Goal: Task Accomplishment & Management: Use online tool/utility

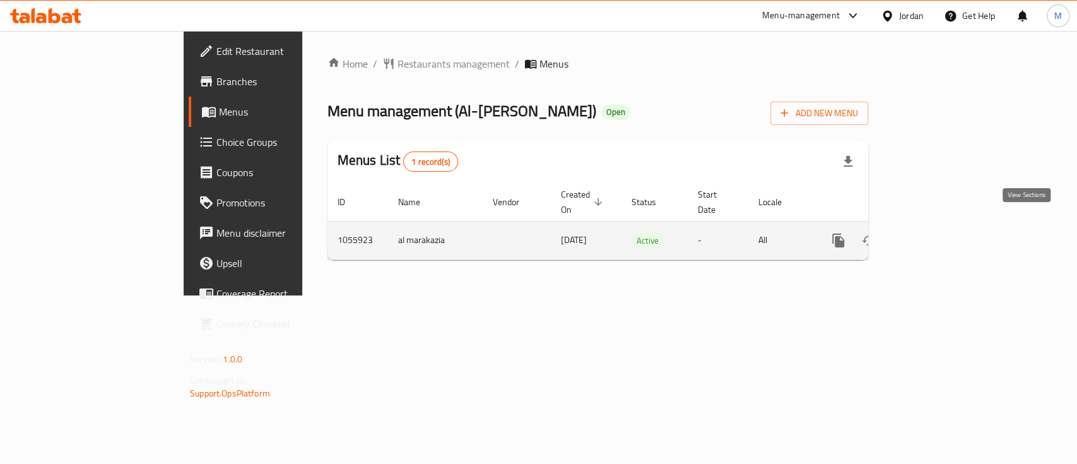
click at [935, 235] on icon "enhanced table" at bounding box center [929, 240] width 11 height 11
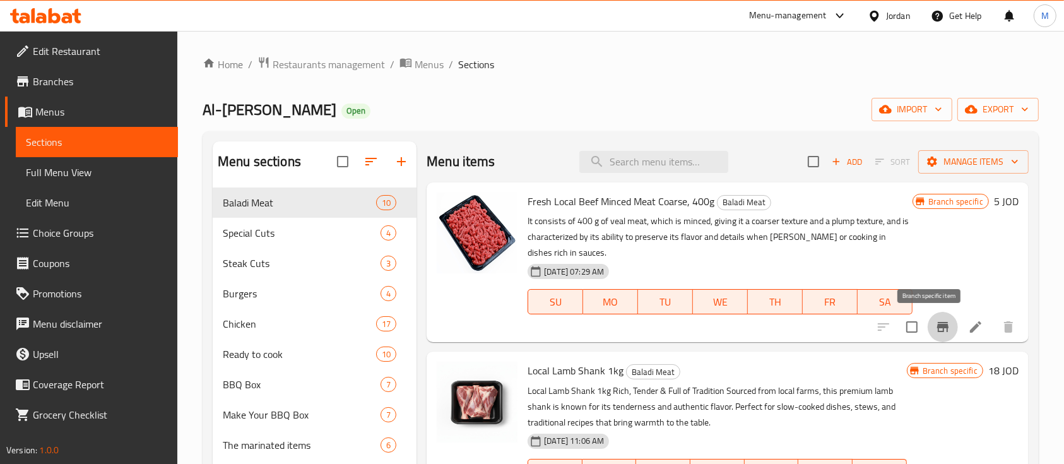
click at [936, 322] on icon "Branch-specific-item" at bounding box center [942, 326] width 15 height 15
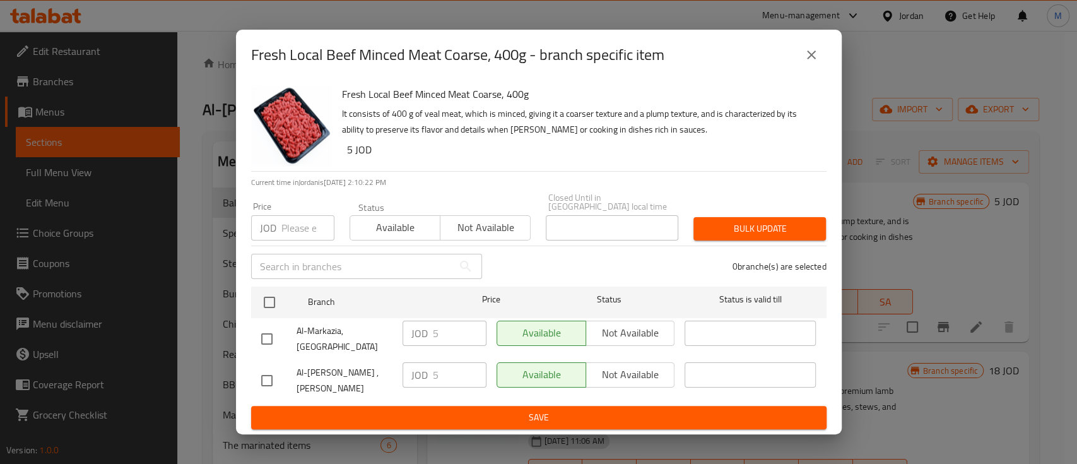
click at [813, 59] on icon "close" at bounding box center [811, 54] width 9 height 9
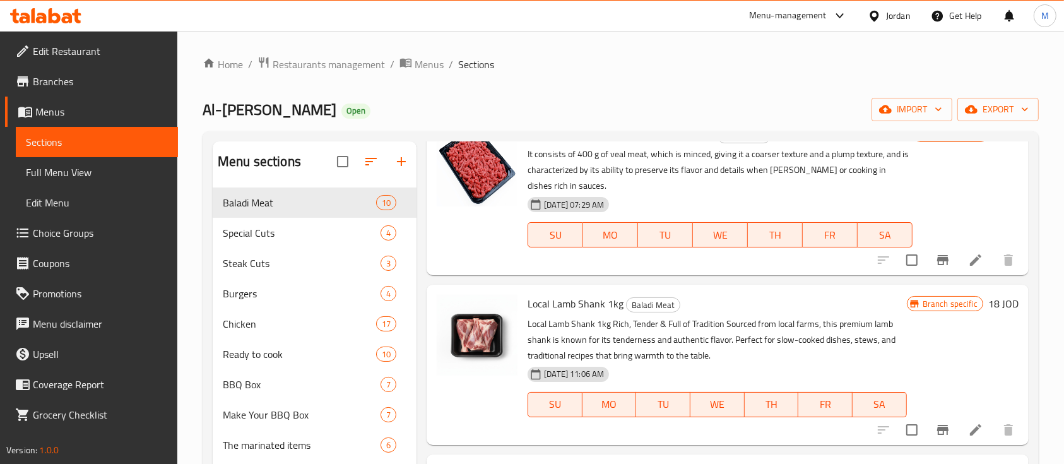
scroll to position [168, 0]
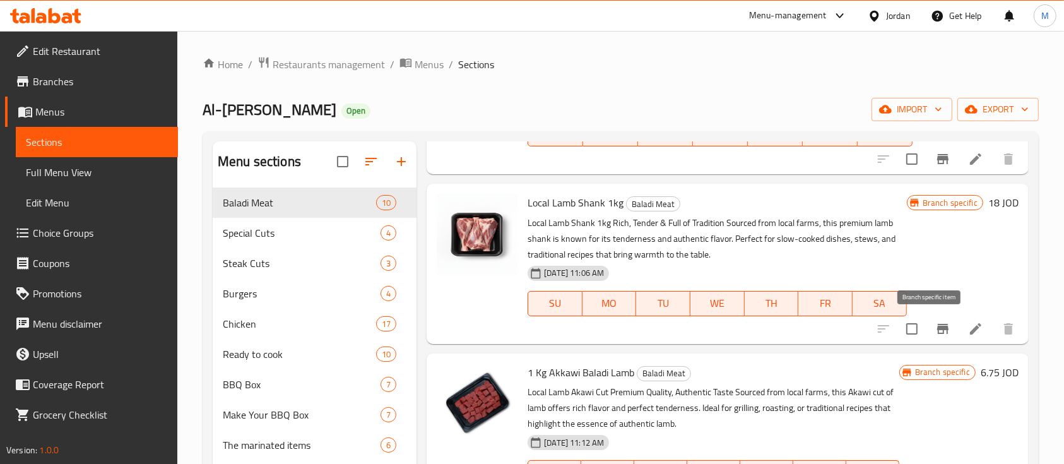
click at [937, 330] on button "Branch-specific-item" at bounding box center [942, 329] width 30 height 30
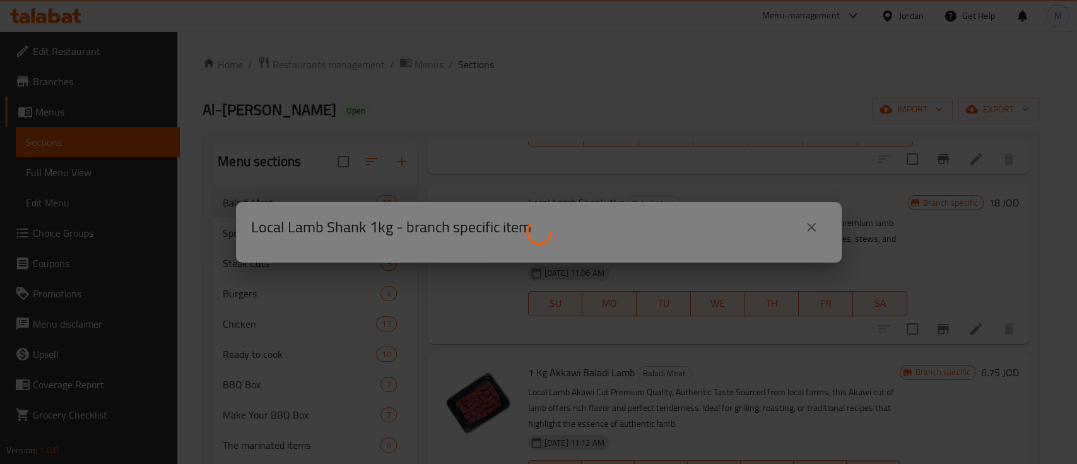
click at [813, 230] on div at bounding box center [538, 232] width 1077 height 464
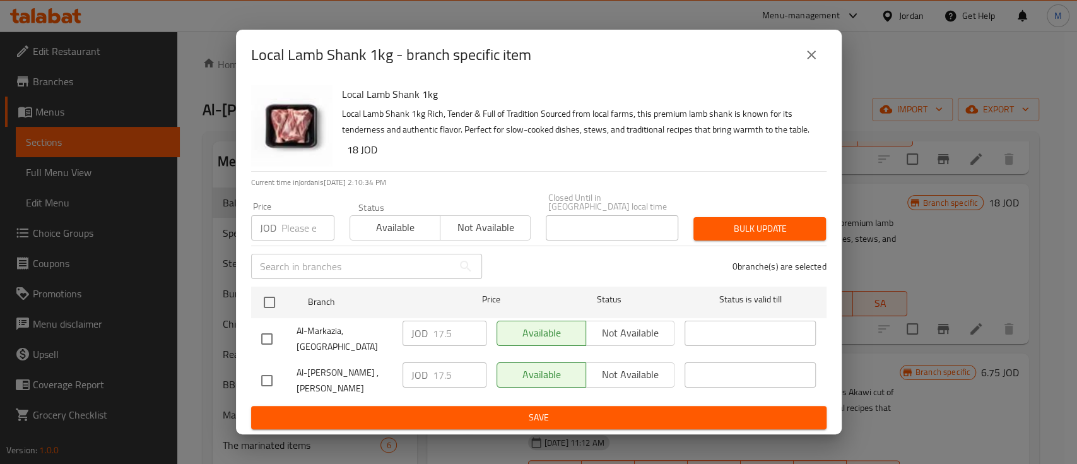
click at [816, 62] on icon "close" at bounding box center [811, 54] width 15 height 15
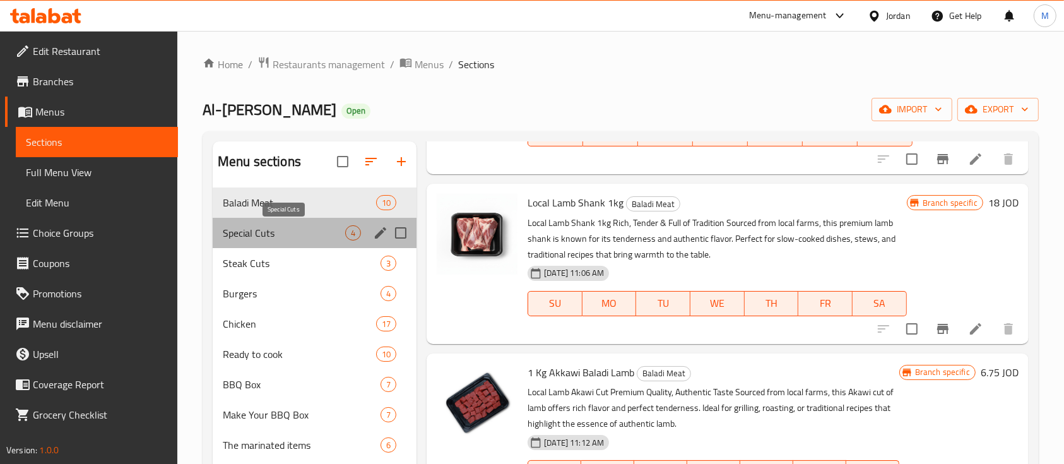
click at [279, 235] on span "Special Cuts" at bounding box center [284, 232] width 122 height 15
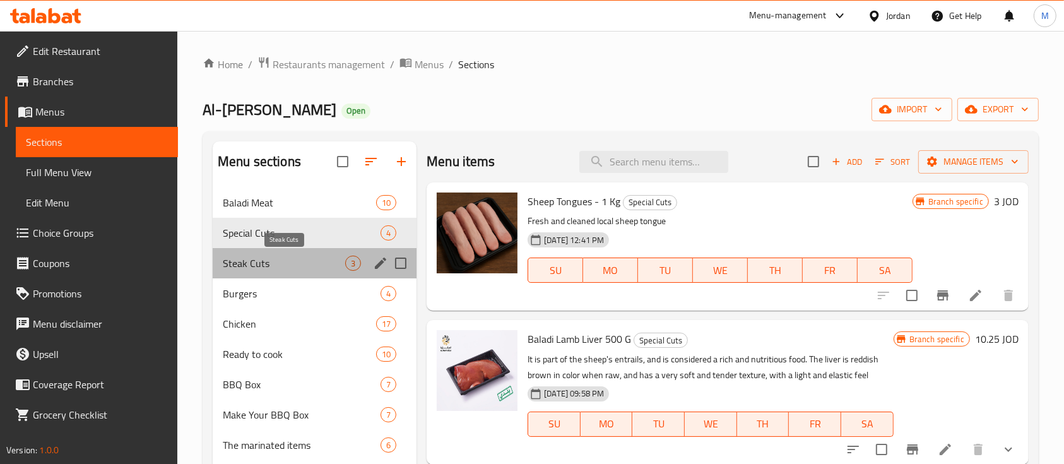
click at [302, 255] on span "Steak Cuts" at bounding box center [284, 262] width 122 height 15
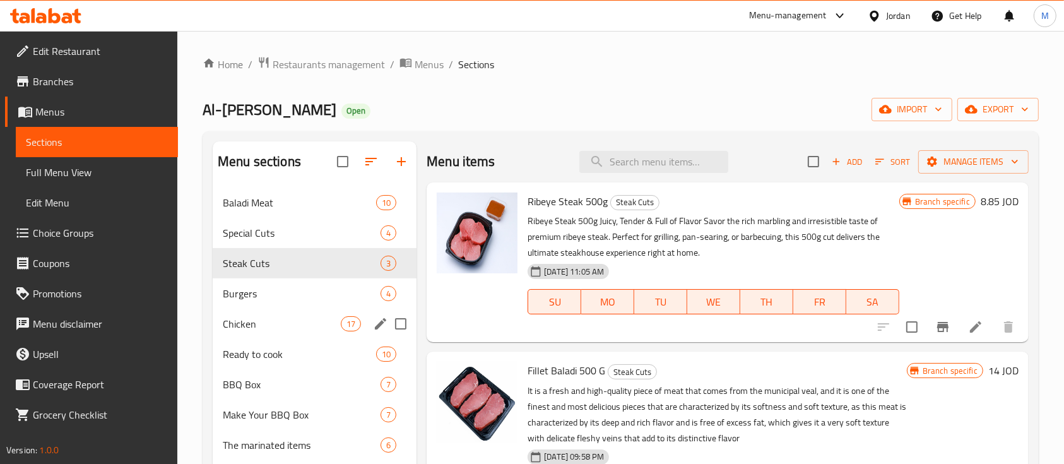
click at [294, 315] on div "Chicken 17" at bounding box center [315, 323] width 204 height 30
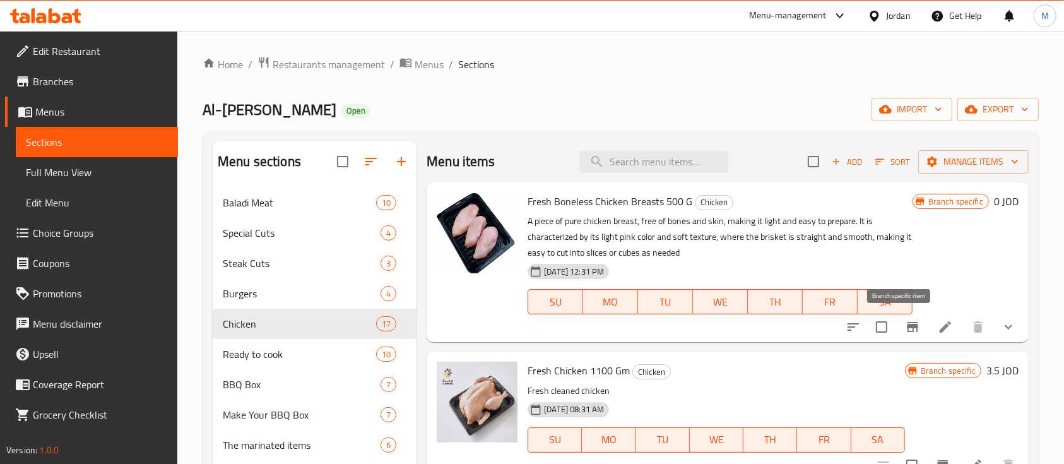
click at [906, 326] on icon "Branch-specific-item" at bounding box center [911, 327] width 11 height 10
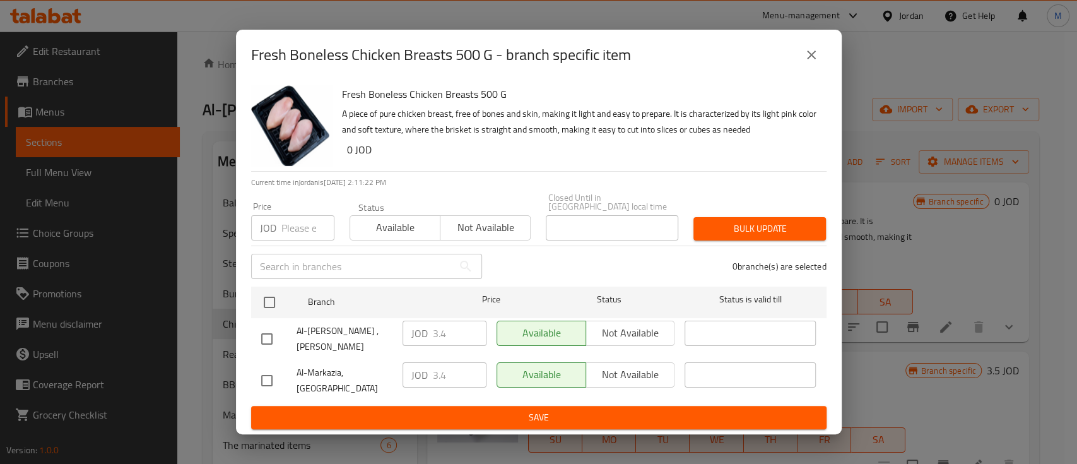
click at [809, 70] on button "close" at bounding box center [811, 55] width 30 height 30
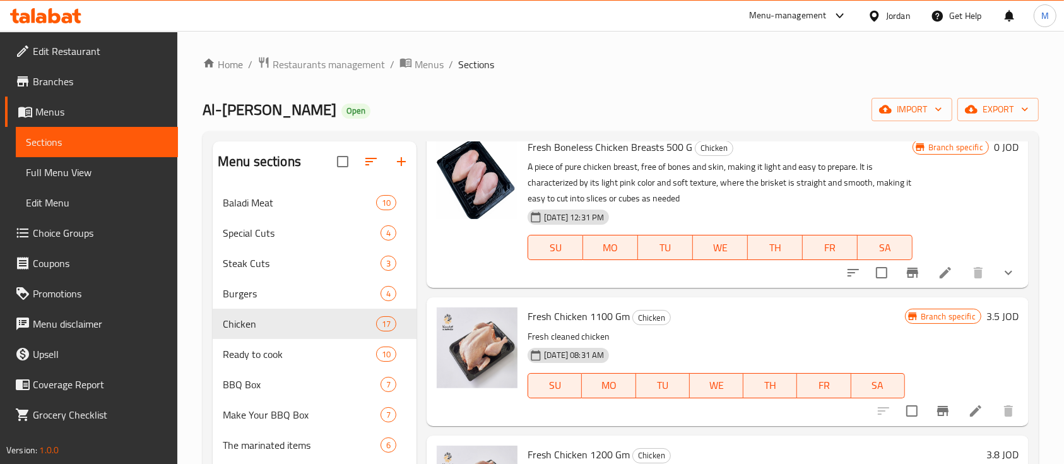
scroll to position [84, 0]
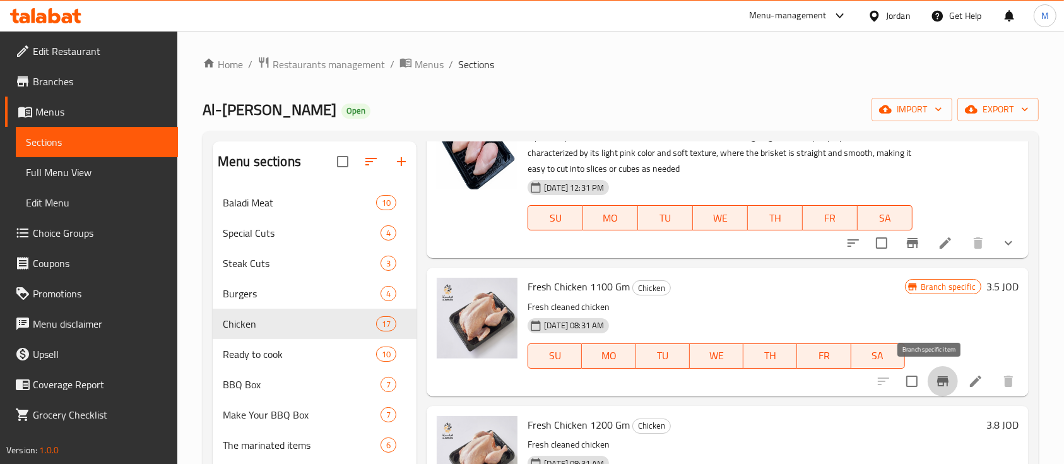
click at [937, 381] on icon "Branch-specific-item" at bounding box center [942, 381] width 11 height 10
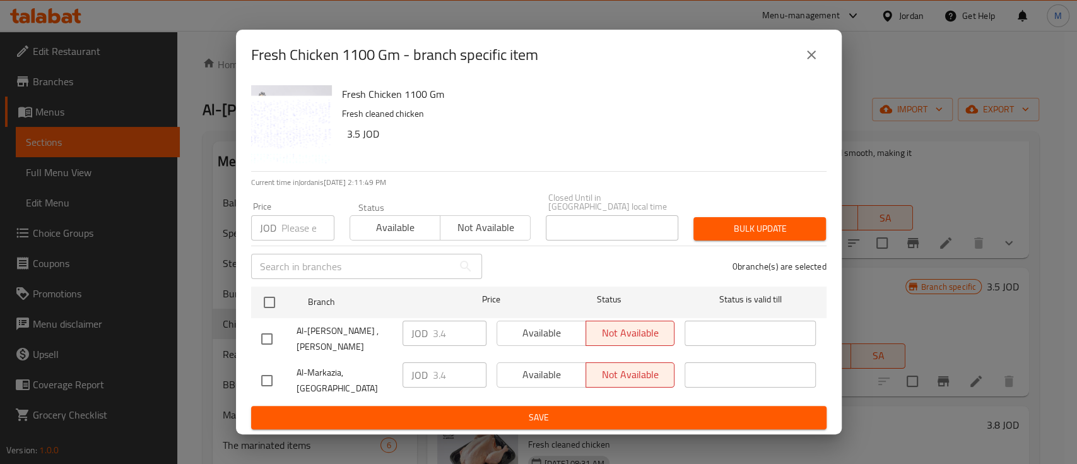
click at [807, 62] on icon "close" at bounding box center [811, 54] width 15 height 15
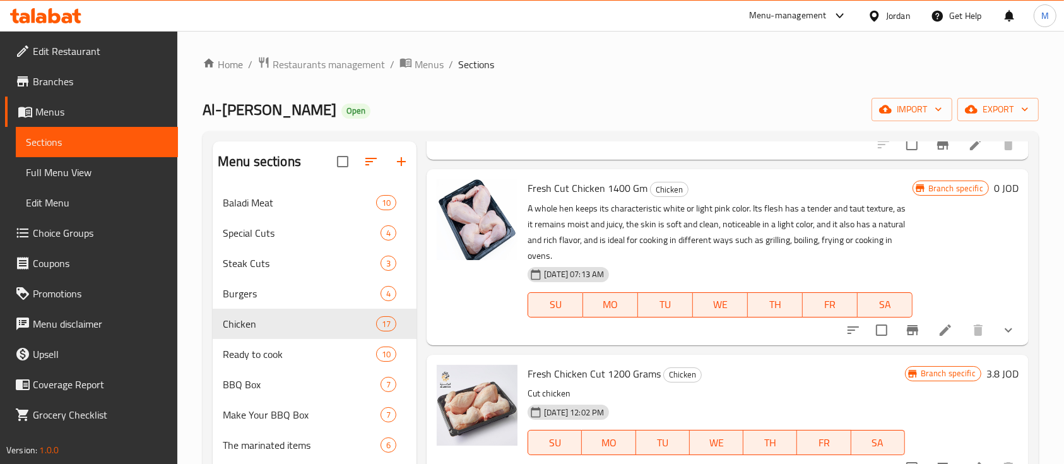
scroll to position [1093, 0]
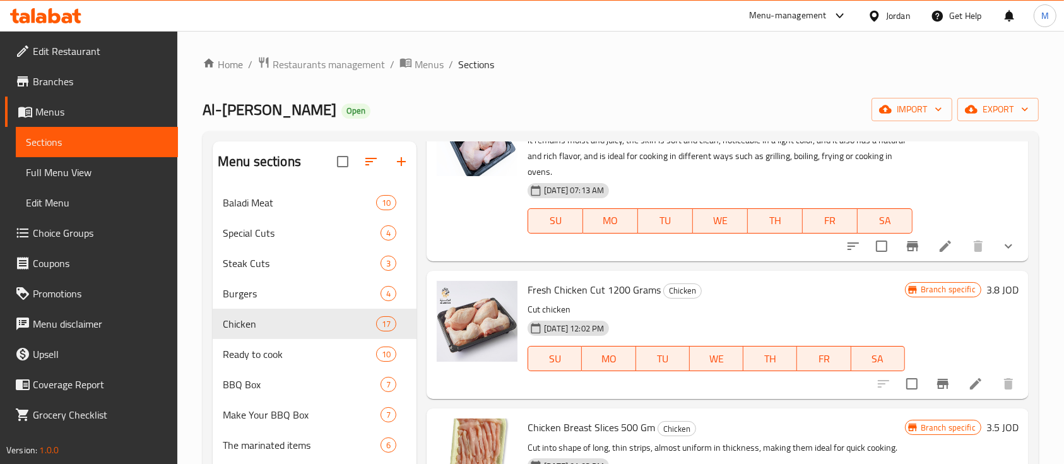
click at [937, 388] on icon "Branch-specific-item" at bounding box center [942, 383] width 11 height 10
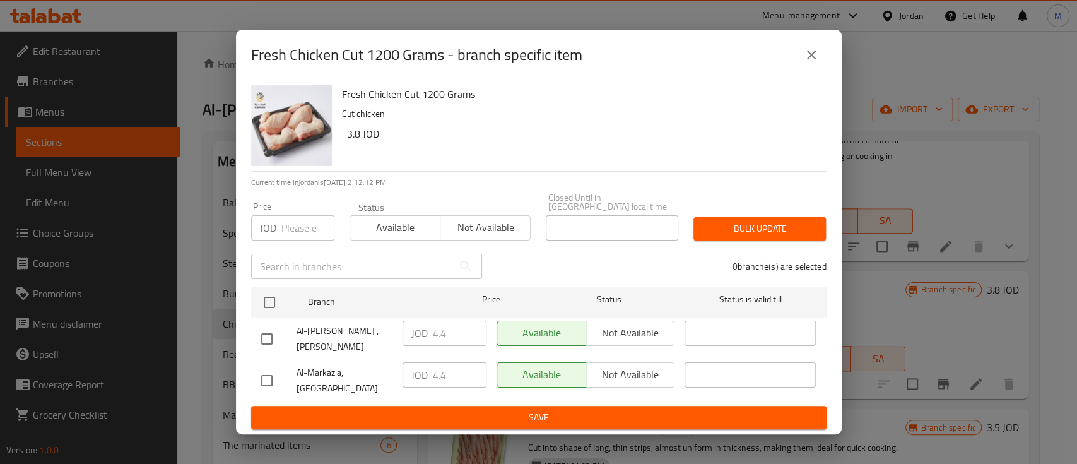
click at [810, 59] on icon "close" at bounding box center [811, 54] width 9 height 9
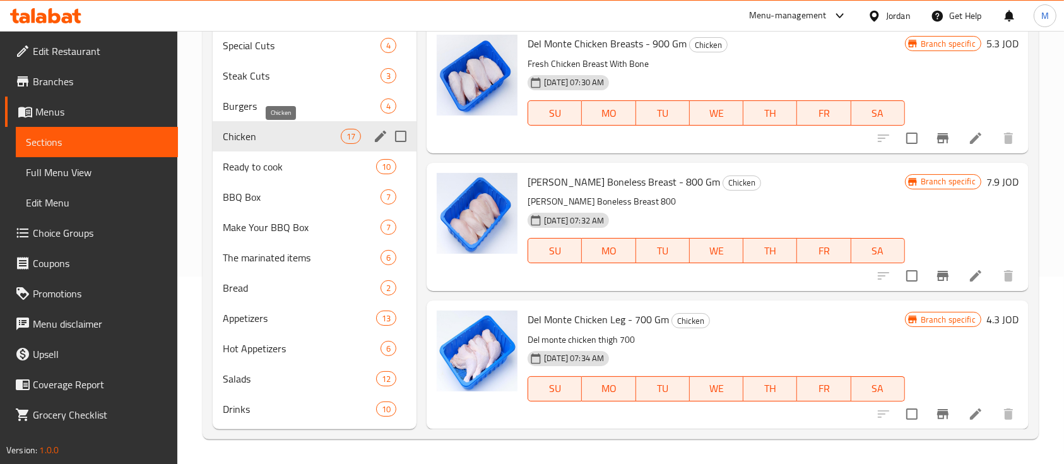
scroll to position [103, 0]
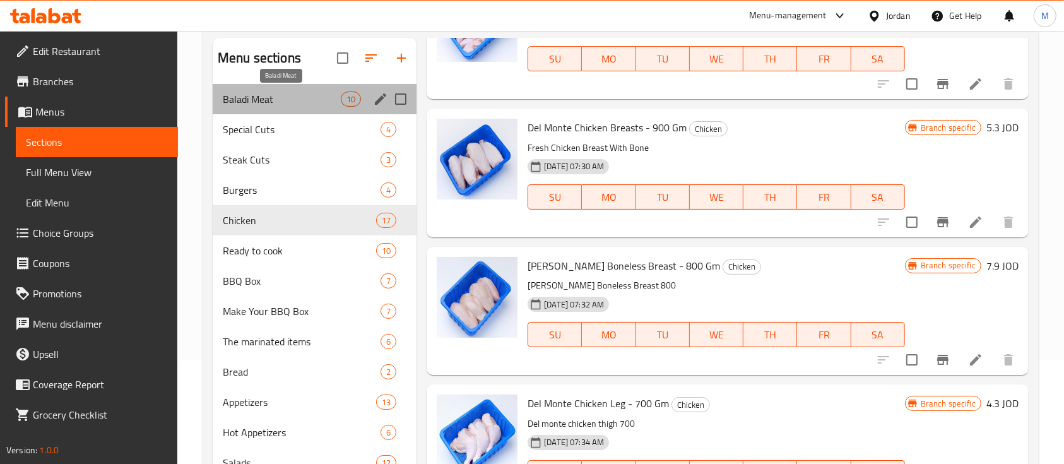
click at [280, 104] on span "Baladi Meat" at bounding box center [282, 98] width 118 height 15
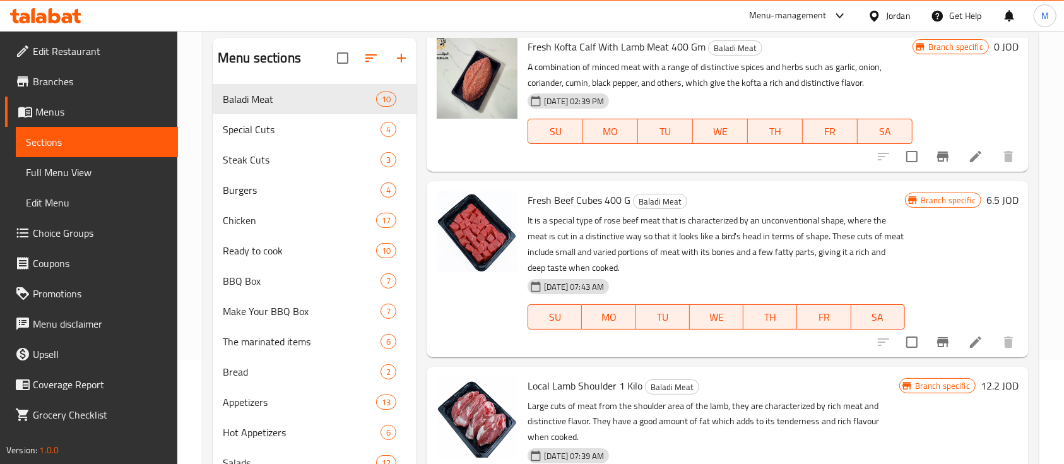
scroll to position [866, 0]
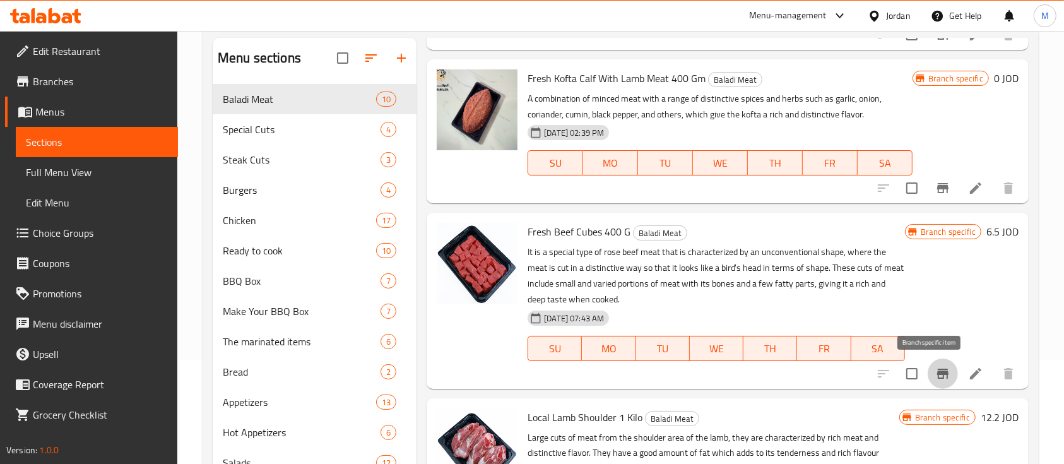
click at [937, 368] on icon "Branch-specific-item" at bounding box center [942, 373] width 11 height 10
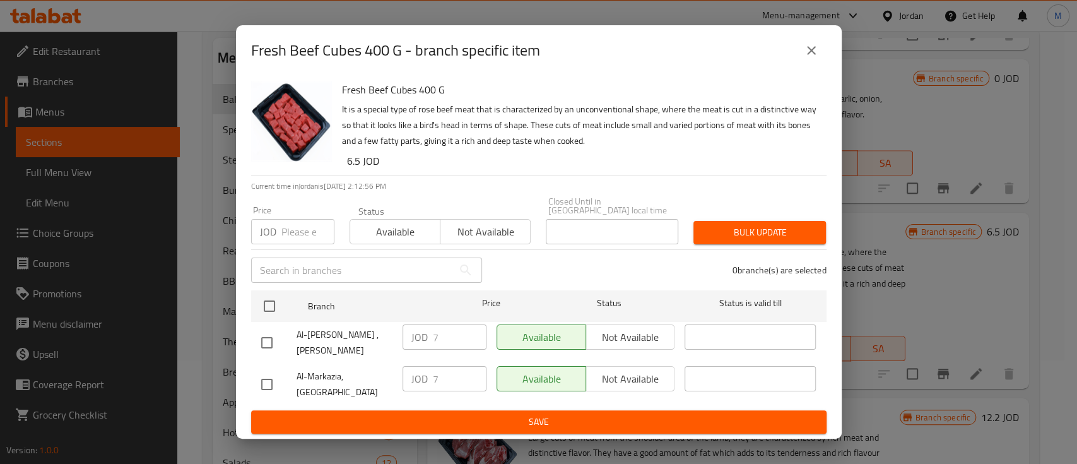
click at [814, 53] on icon "close" at bounding box center [811, 50] width 15 height 15
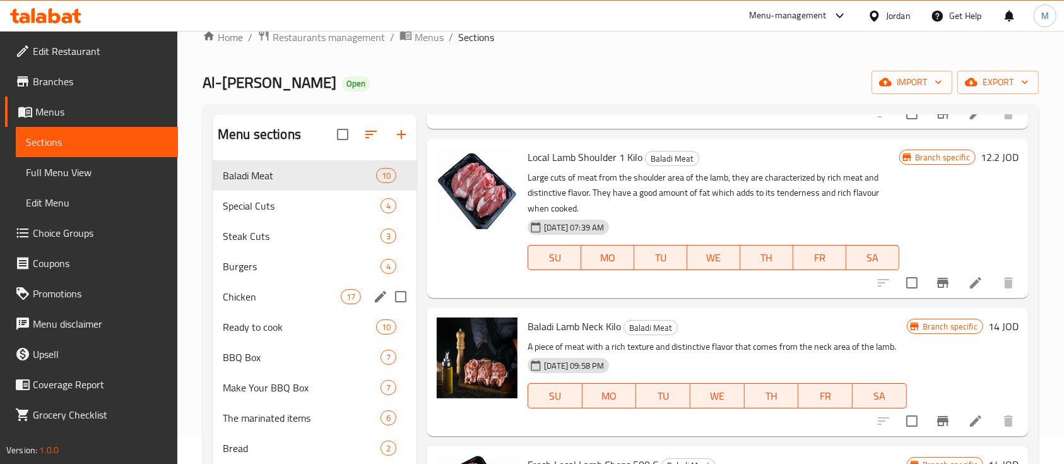
scroll to position [20, 0]
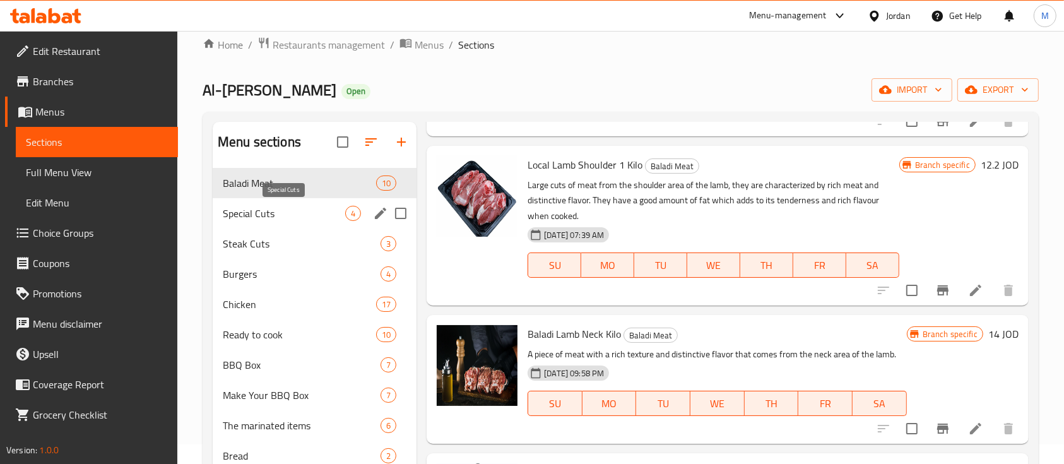
click at [317, 217] on span "Special Cuts" at bounding box center [284, 213] width 122 height 15
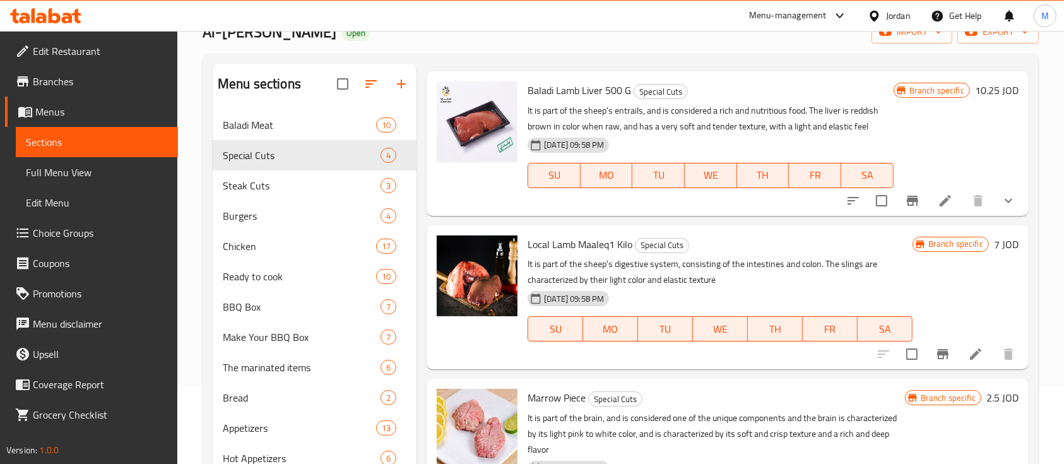
scroll to position [187, 0]
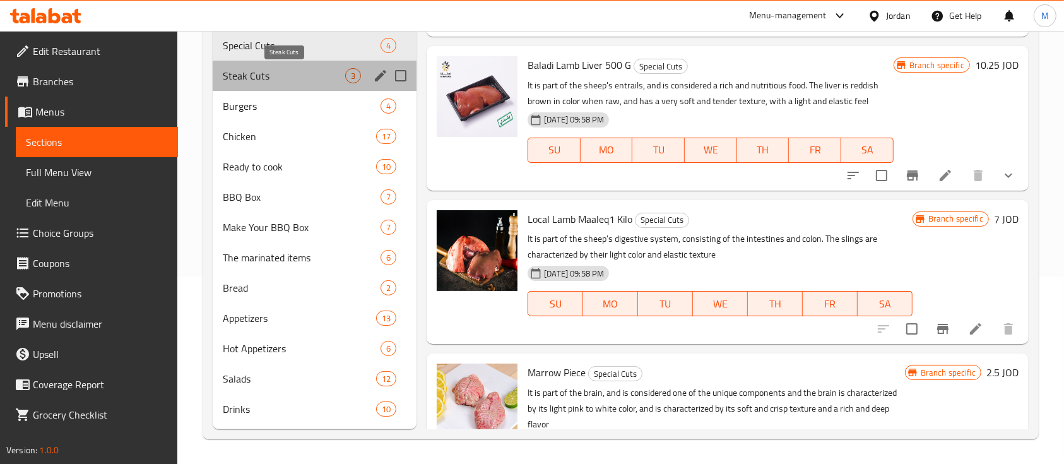
click at [271, 81] on span "Steak Cuts" at bounding box center [284, 75] width 122 height 15
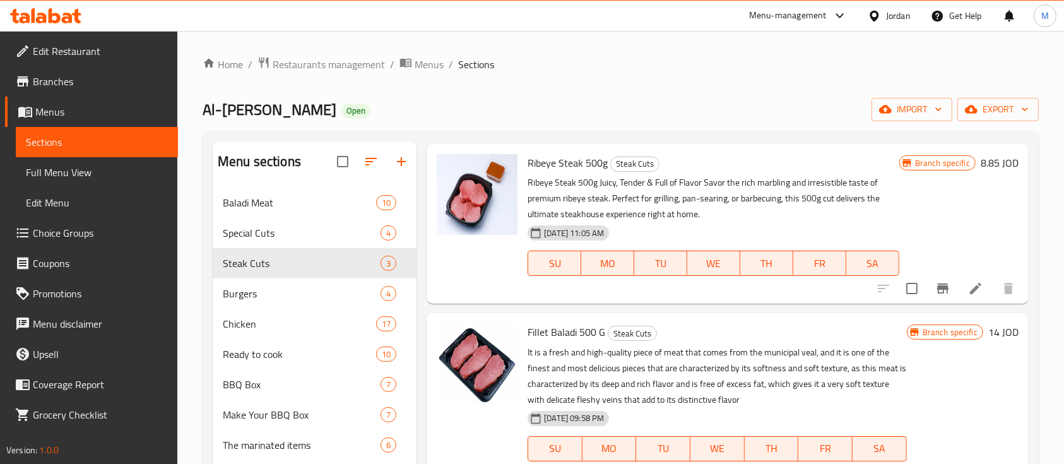
scroll to position [64, 0]
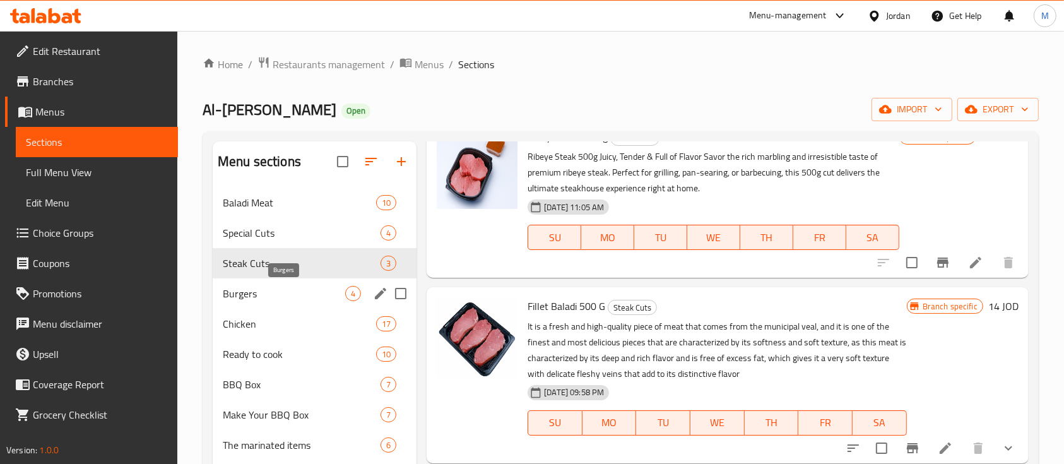
click at [304, 298] on span "Burgers" at bounding box center [284, 293] width 122 height 15
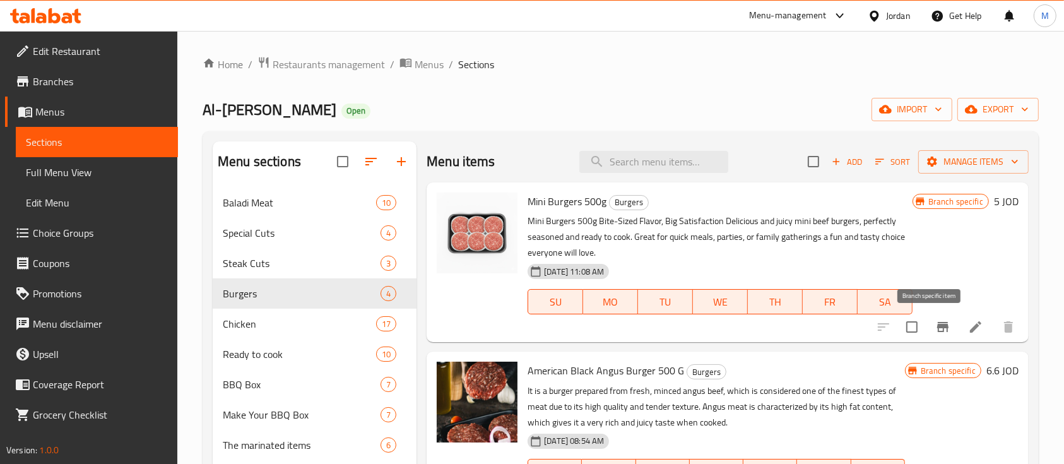
click at [937, 326] on icon "Branch-specific-item" at bounding box center [942, 327] width 11 height 10
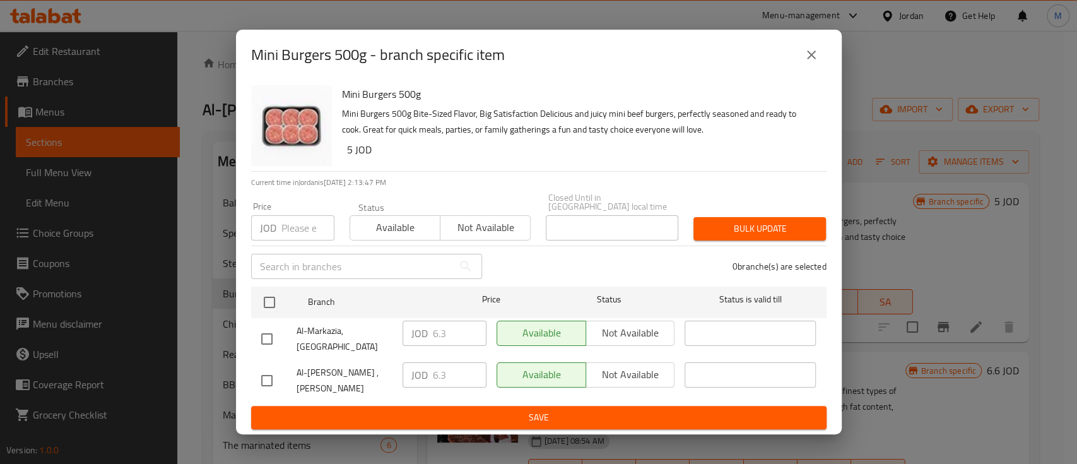
click at [426, 331] on div "JOD 6.3 ​" at bounding box center [444, 332] width 84 height 25
click at [804, 62] on icon "close" at bounding box center [811, 54] width 15 height 15
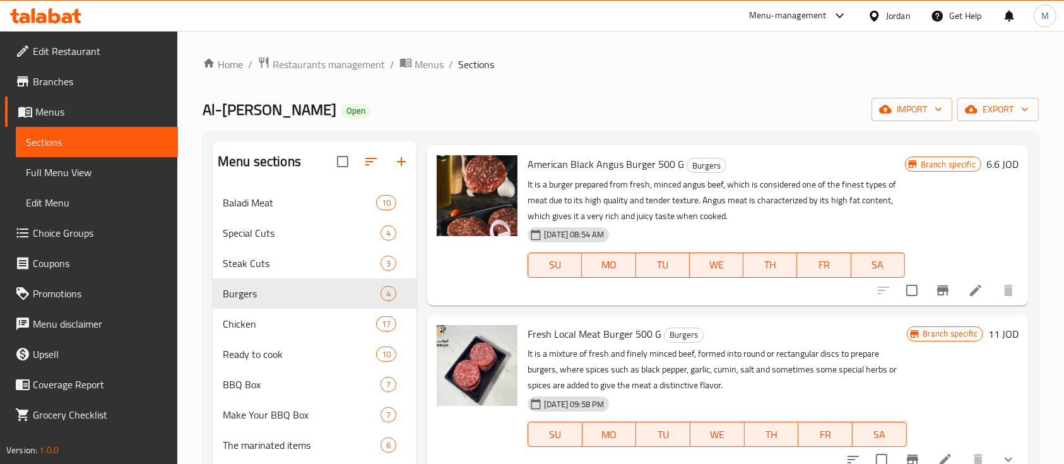
scroll to position [233, 0]
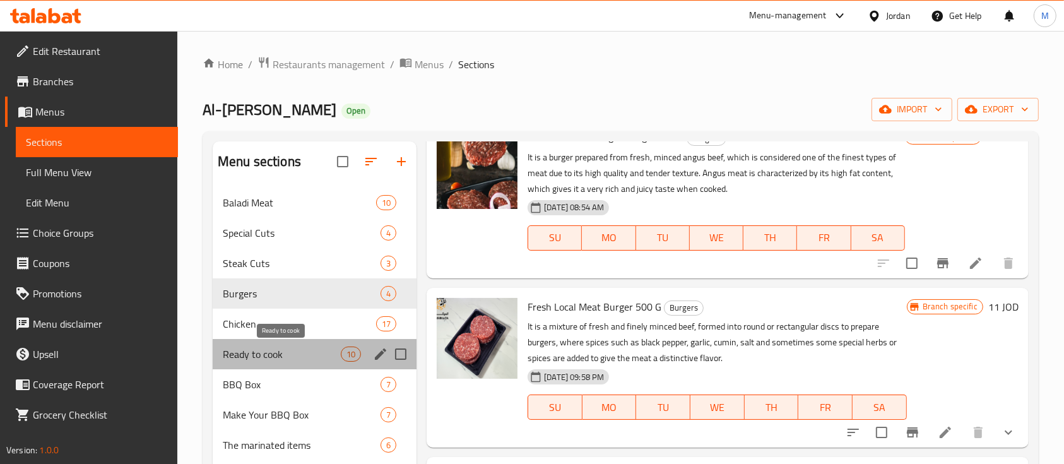
click at [298, 361] on span "Ready to cook" at bounding box center [282, 353] width 118 height 15
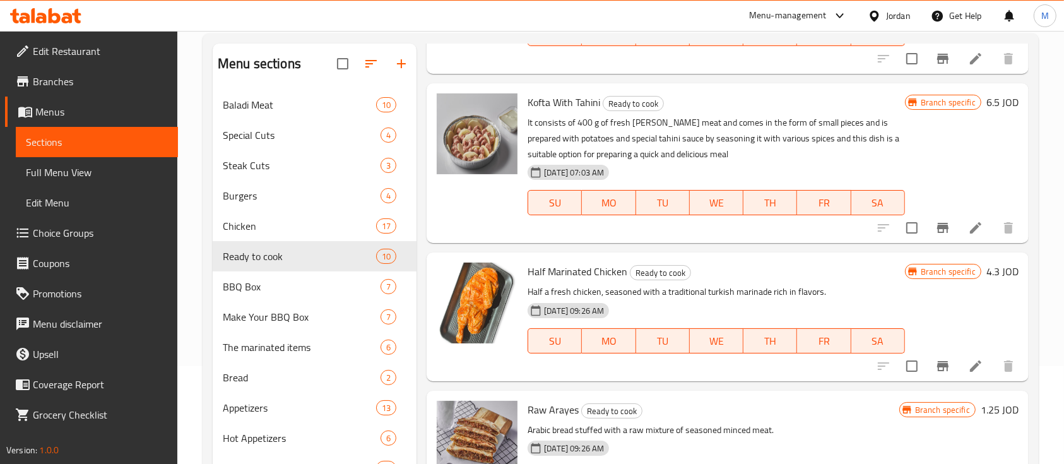
scroll to position [168, 0]
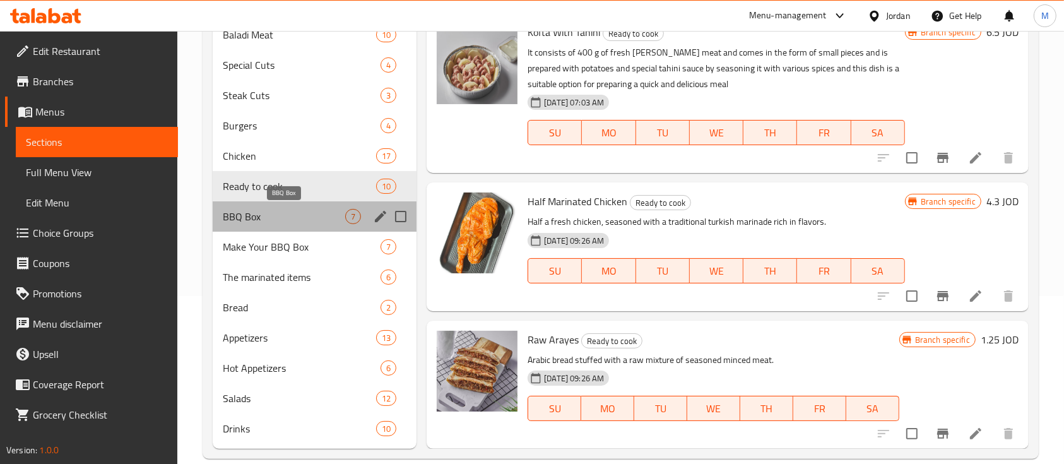
drag, startPoint x: 295, startPoint y: 220, endPoint x: 305, endPoint y: 220, distance: 10.1
click at [294, 220] on span "BBQ Box" at bounding box center [284, 216] width 122 height 15
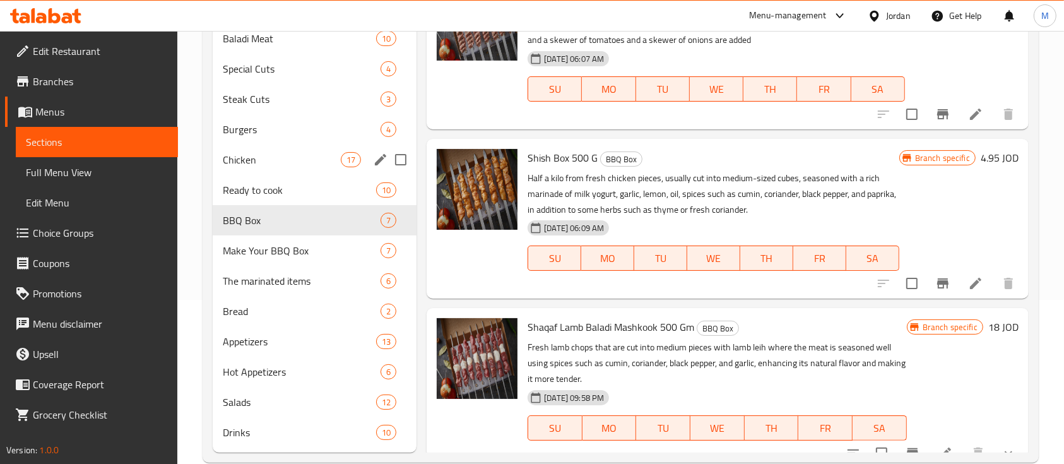
scroll to position [168, 0]
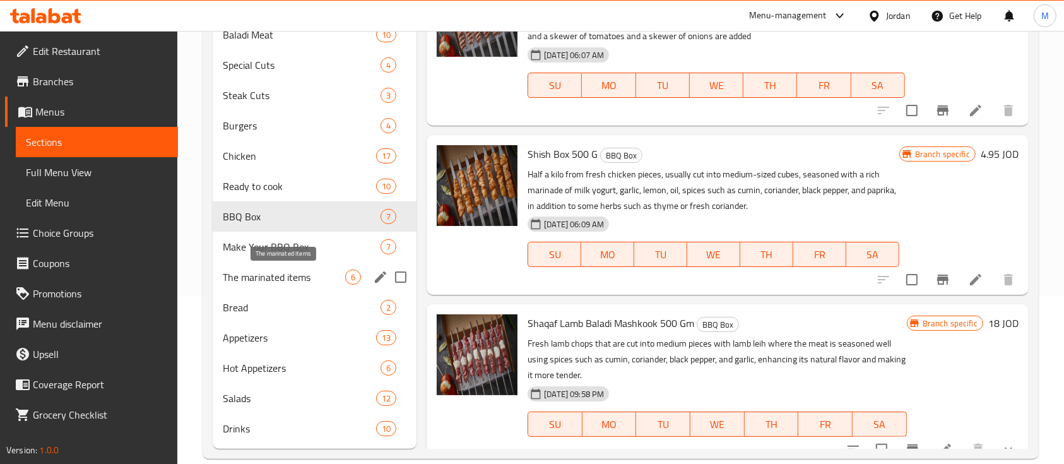
click at [298, 275] on span "The marinated items" at bounding box center [284, 276] width 122 height 15
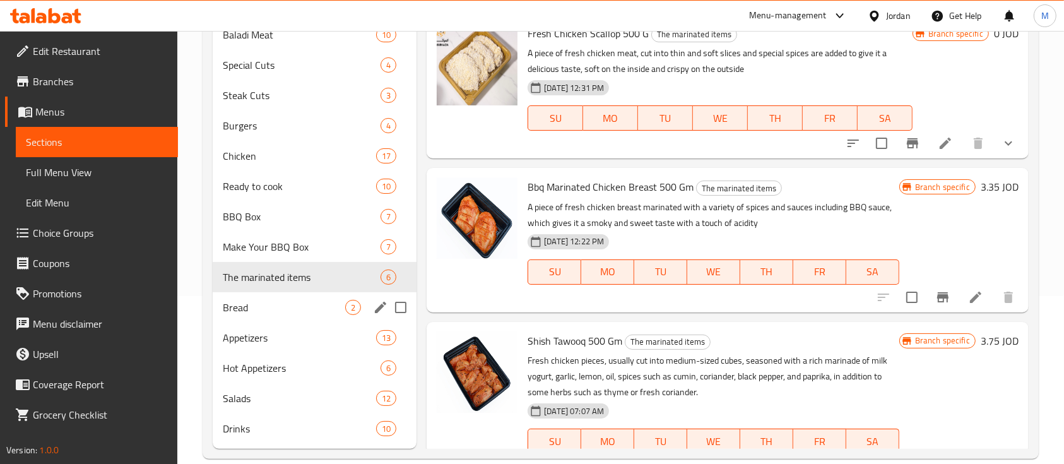
click at [251, 315] on div "Bread 2" at bounding box center [315, 307] width 204 height 30
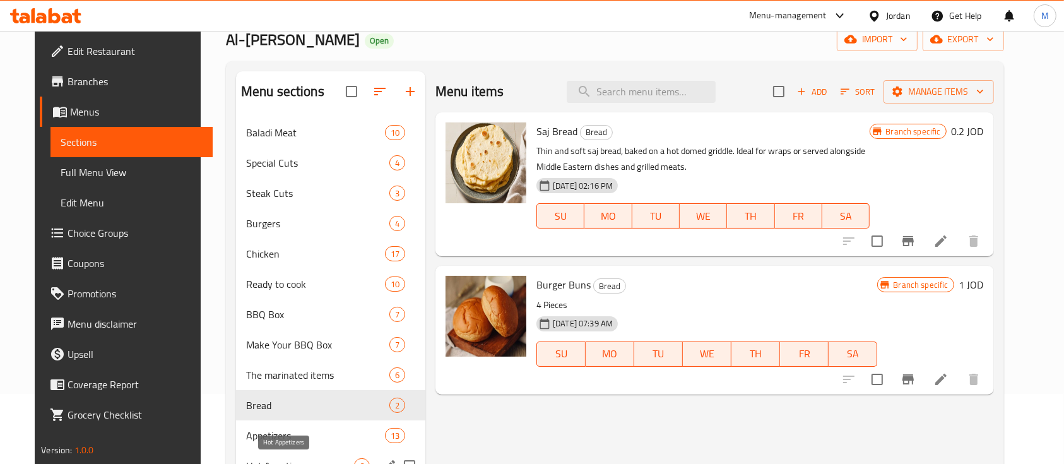
scroll to position [168, 0]
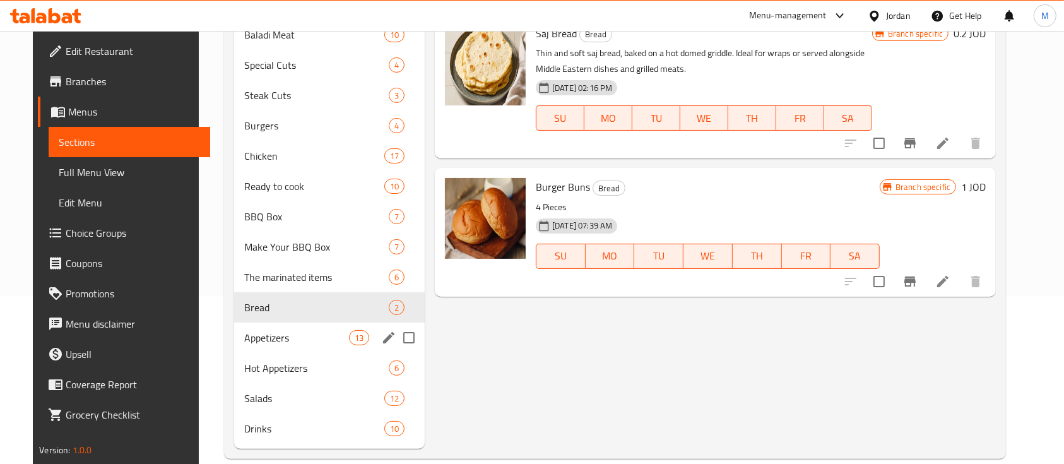
click at [278, 350] on div "Appetizers 13" at bounding box center [329, 337] width 191 height 30
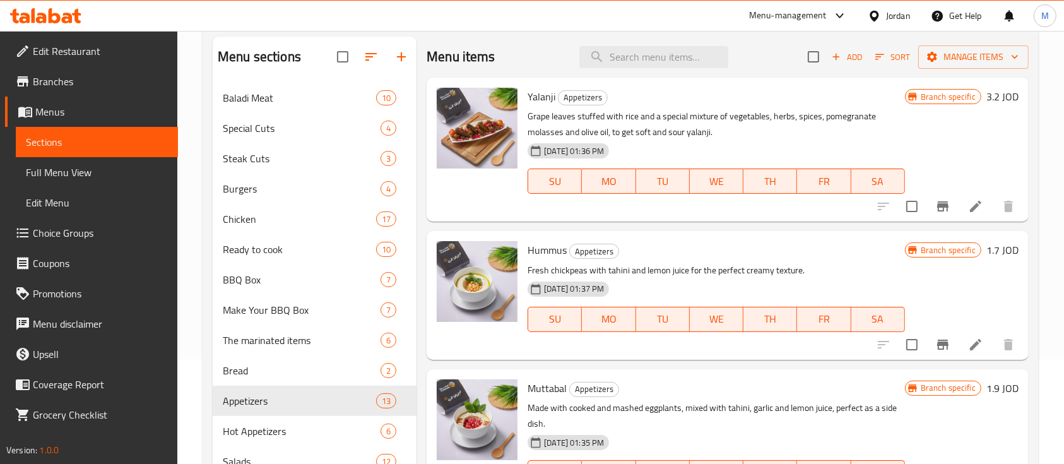
scroll to position [187, 0]
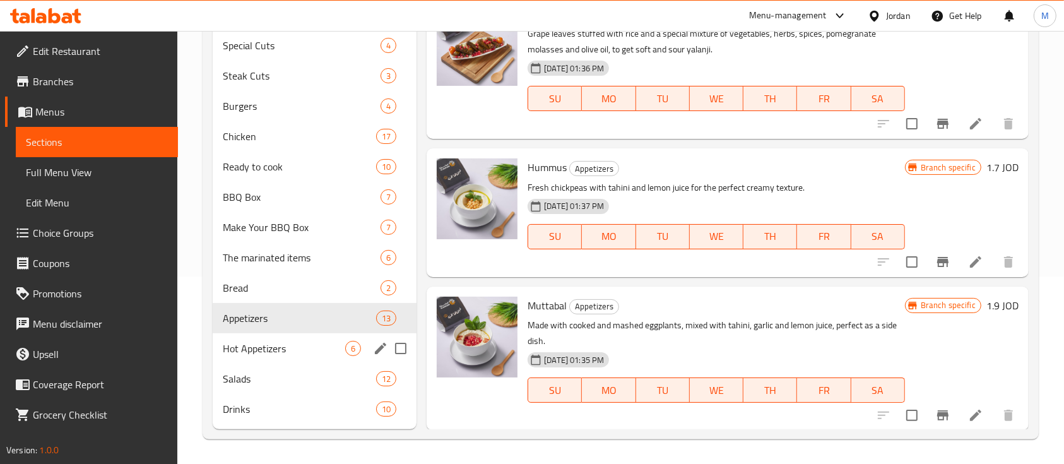
click at [288, 351] on span "Hot Appetizers" at bounding box center [284, 348] width 122 height 15
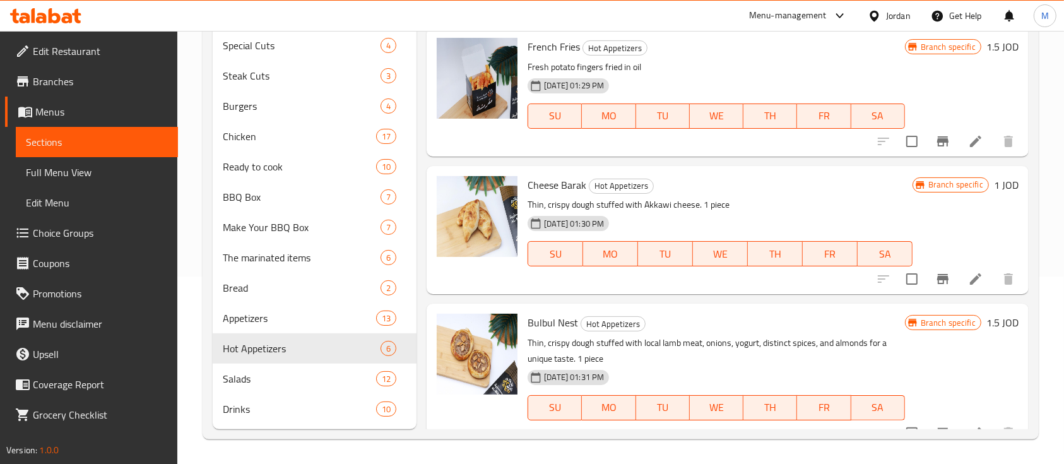
scroll to position [446, 0]
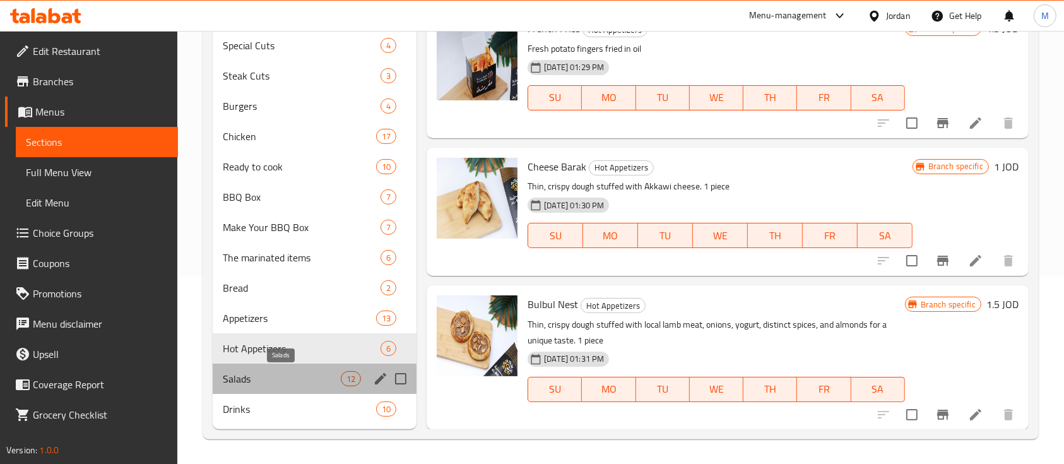
click at [273, 373] on span "Salads" at bounding box center [282, 378] width 118 height 15
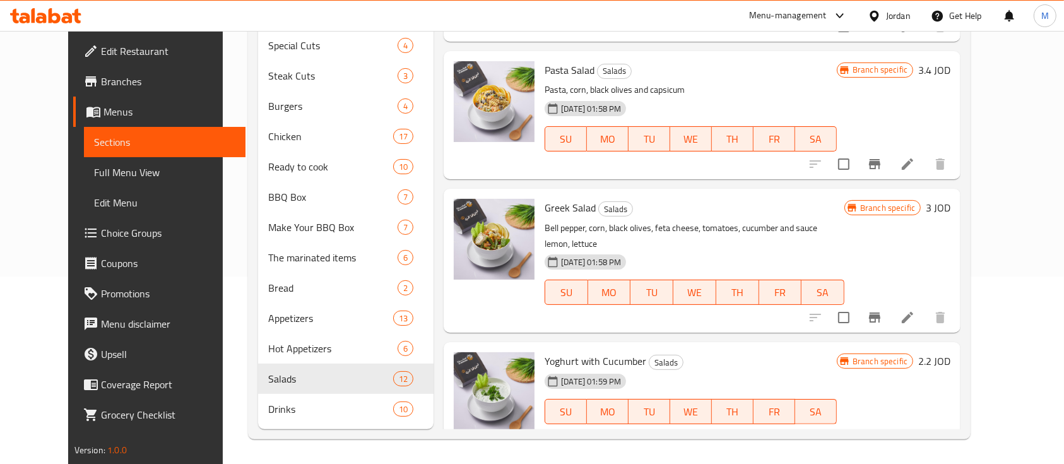
scroll to position [1223, 0]
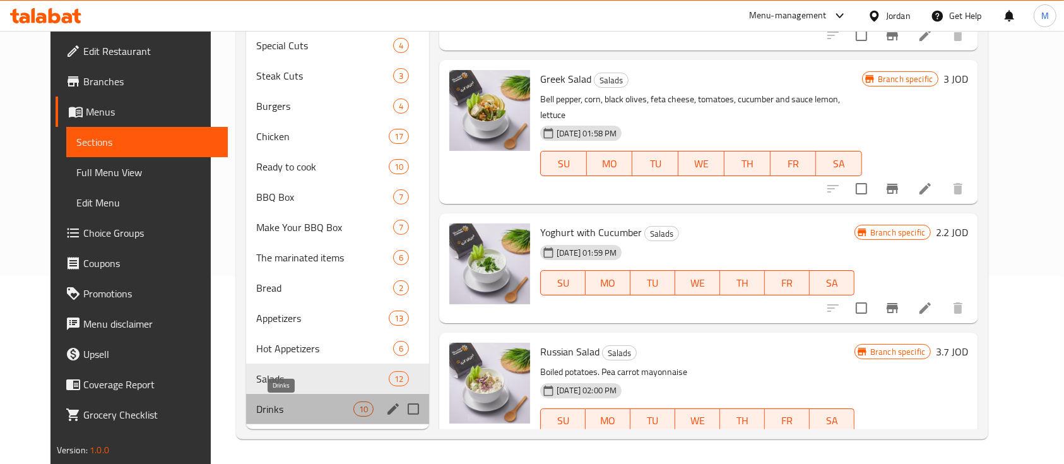
click at [256, 411] on span "Drinks" at bounding box center [304, 408] width 97 height 15
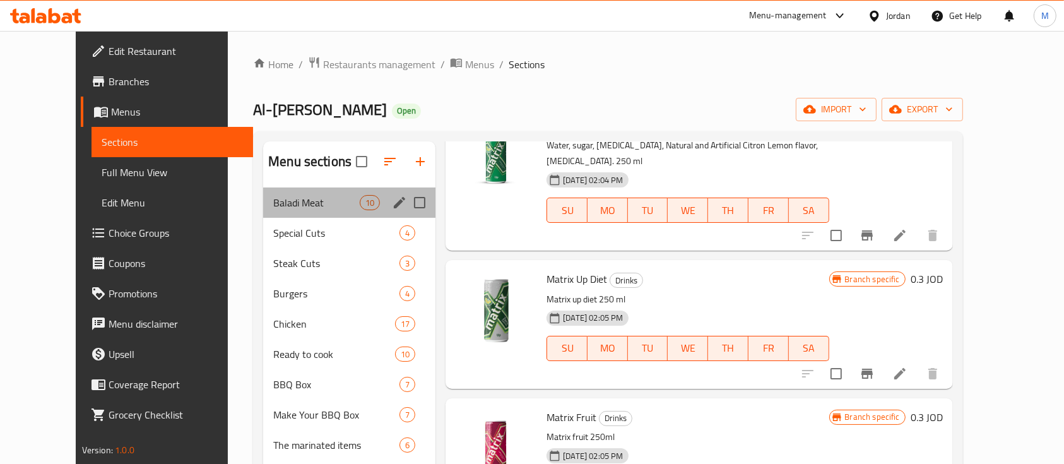
click at [302, 212] on div "Baladi Meat 10" at bounding box center [349, 202] width 172 height 30
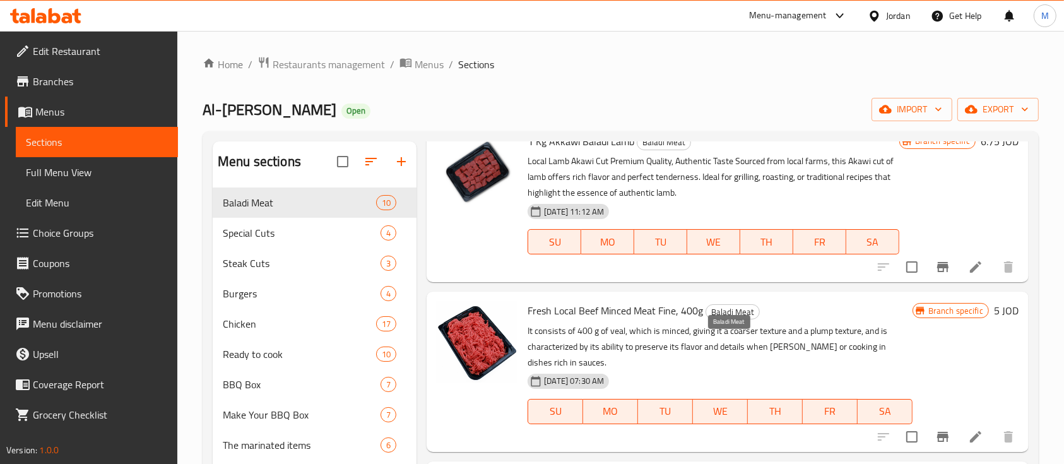
scroll to position [430, 0]
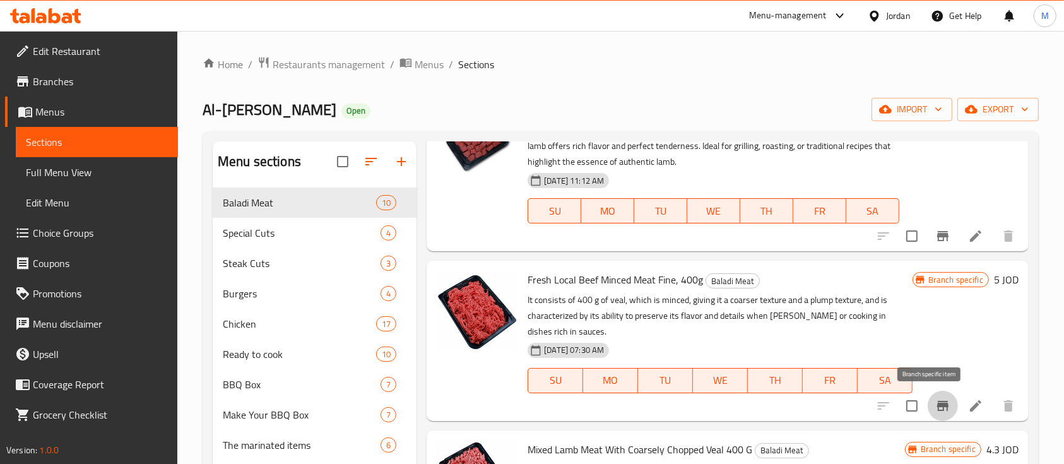
click at [932, 392] on button "Branch-specific-item" at bounding box center [942, 405] width 30 height 30
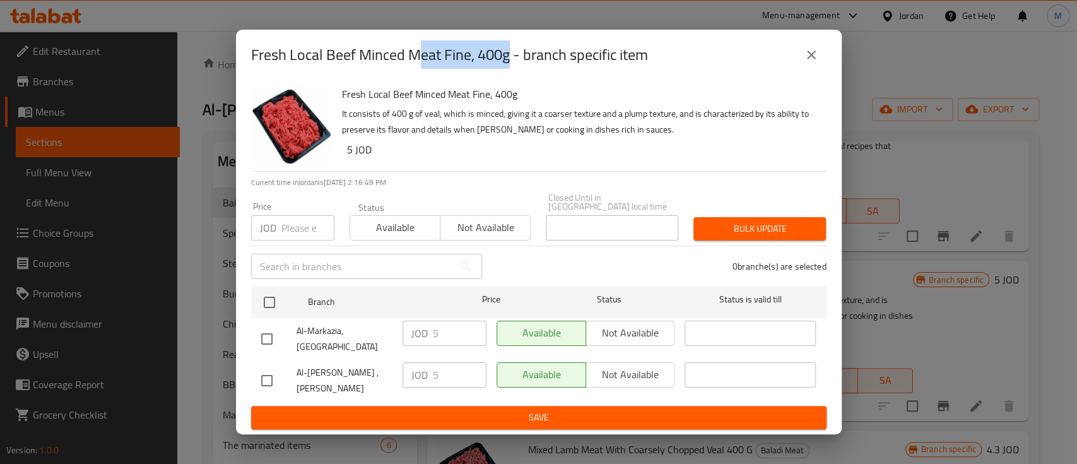
drag, startPoint x: 444, startPoint y: 65, endPoint x: 545, endPoint y: 69, distance: 101.0
click at [515, 65] on h2 "Fresh Local Beef Minced Meat Fine, 400g - branch specific item" at bounding box center [449, 55] width 397 height 20
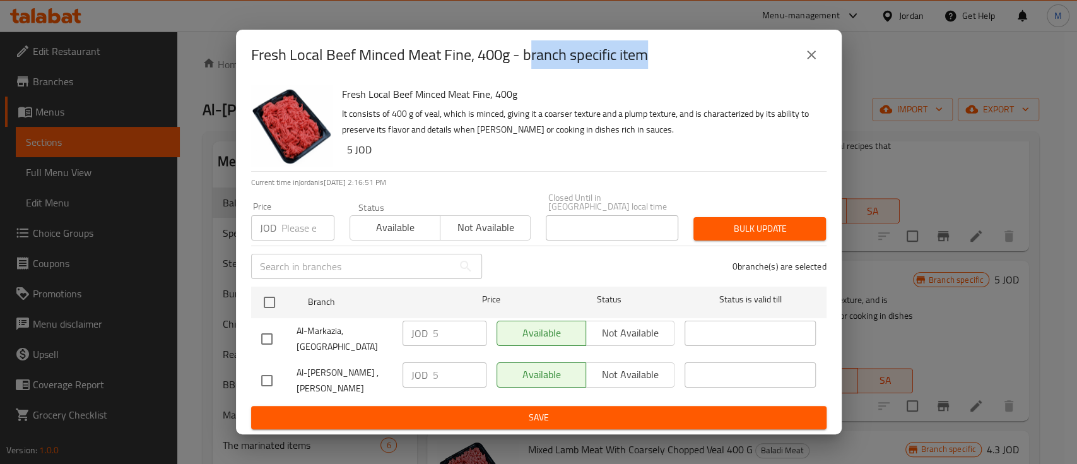
drag, startPoint x: 665, startPoint y: 66, endPoint x: 531, endPoint y: 71, distance: 133.8
click at [531, 70] on div "Fresh Local Beef Minced Meat Fine, 400g - branch specific item" at bounding box center [538, 55] width 575 height 30
click at [821, 63] on button "close" at bounding box center [811, 55] width 30 height 30
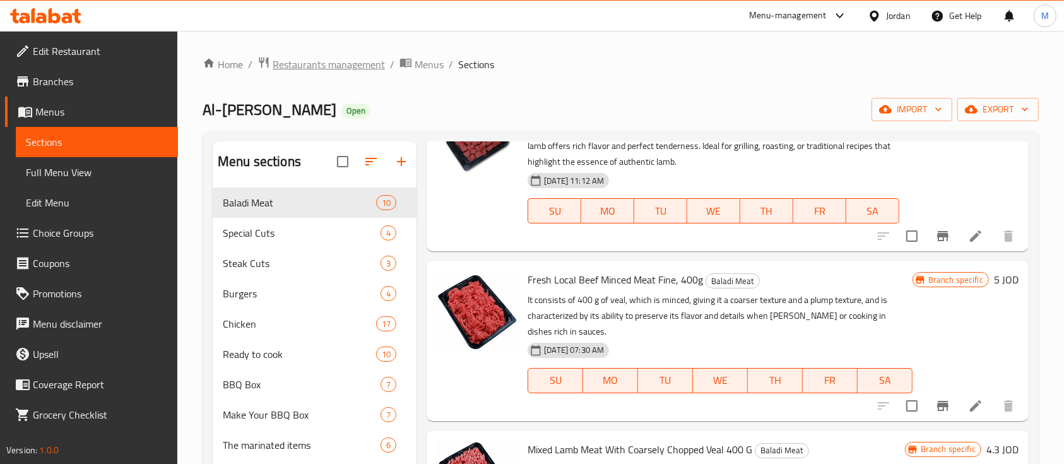
click at [356, 71] on span "Restaurants management" at bounding box center [329, 64] width 112 height 15
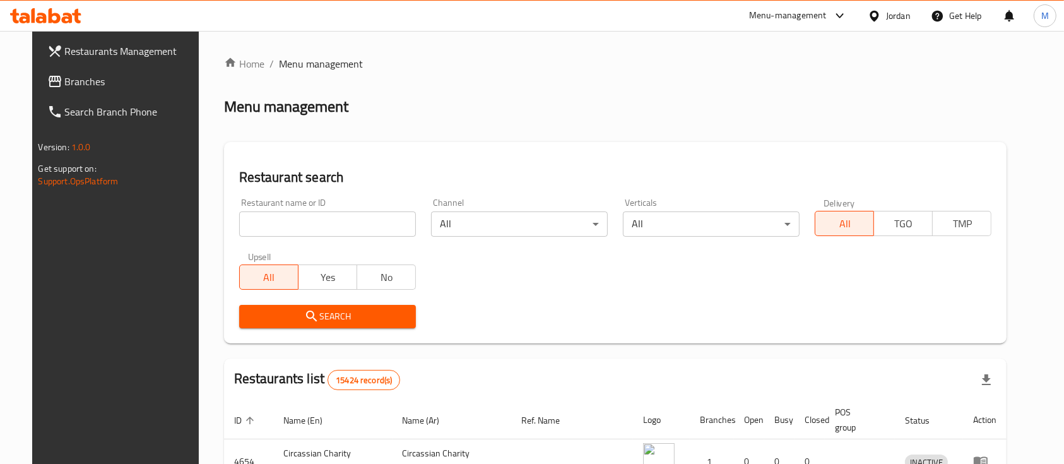
click at [348, 228] on input "search" at bounding box center [327, 223] width 177 height 25
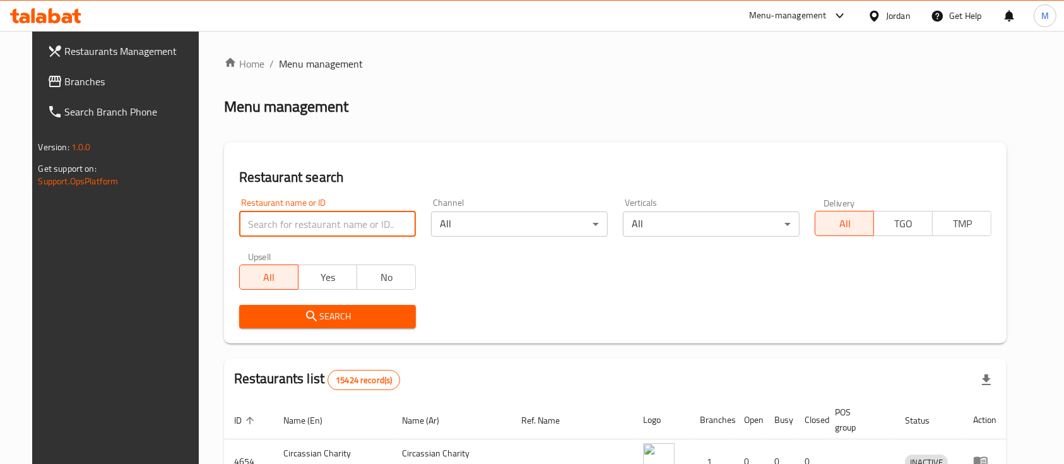
type input "ة"
type input "m"
type input "al rayhan"
click button "Search" at bounding box center [327, 316] width 177 height 23
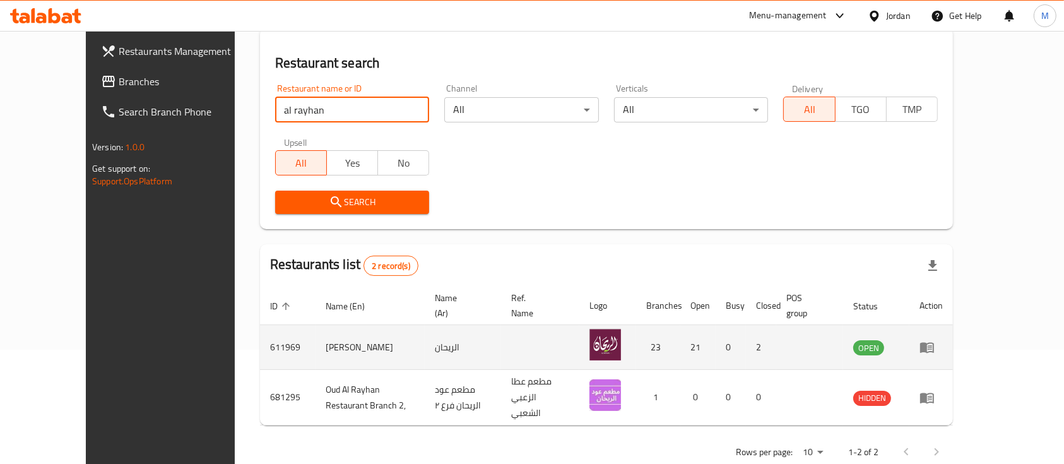
scroll to position [132, 0]
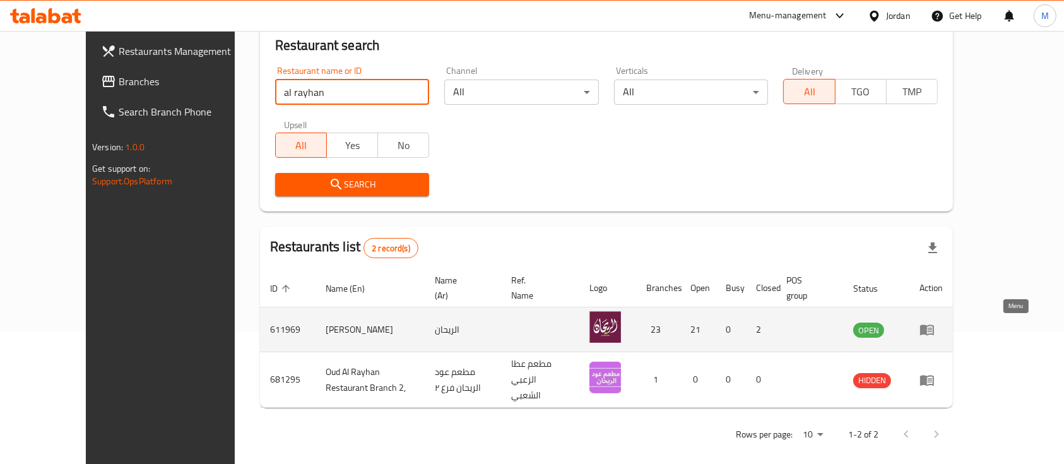
click at [934, 327] on icon "enhanced table" at bounding box center [927, 330] width 14 height 11
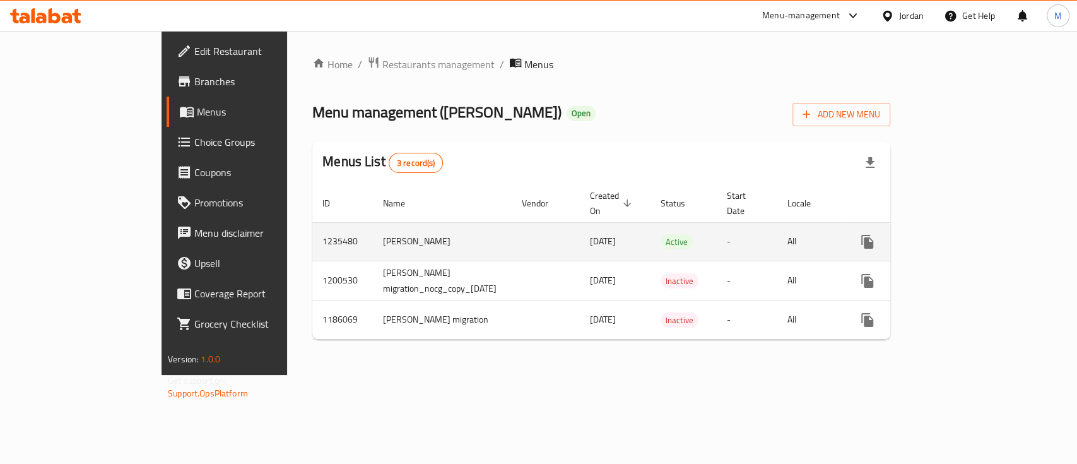
click at [966, 234] on icon "enhanced table" at bounding box center [958, 241] width 15 height 15
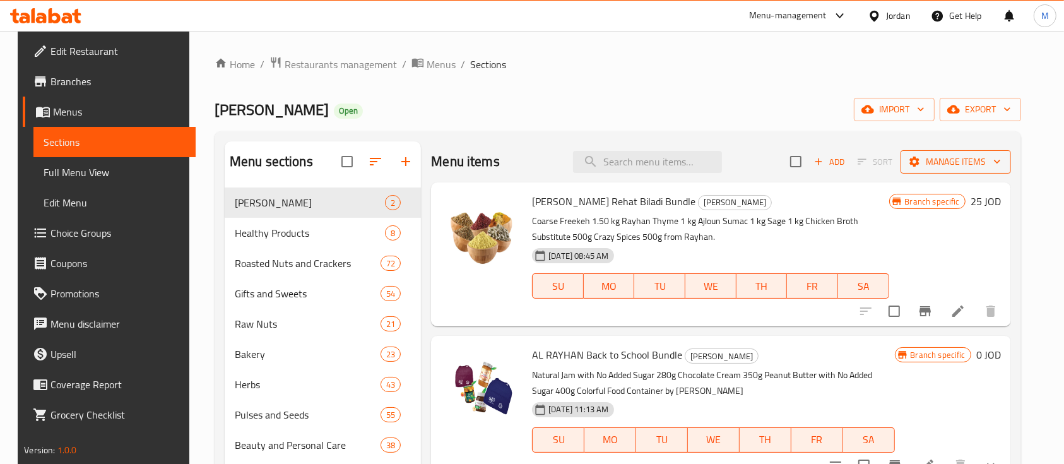
click at [970, 162] on span "Manage items" at bounding box center [955, 162] width 90 height 16
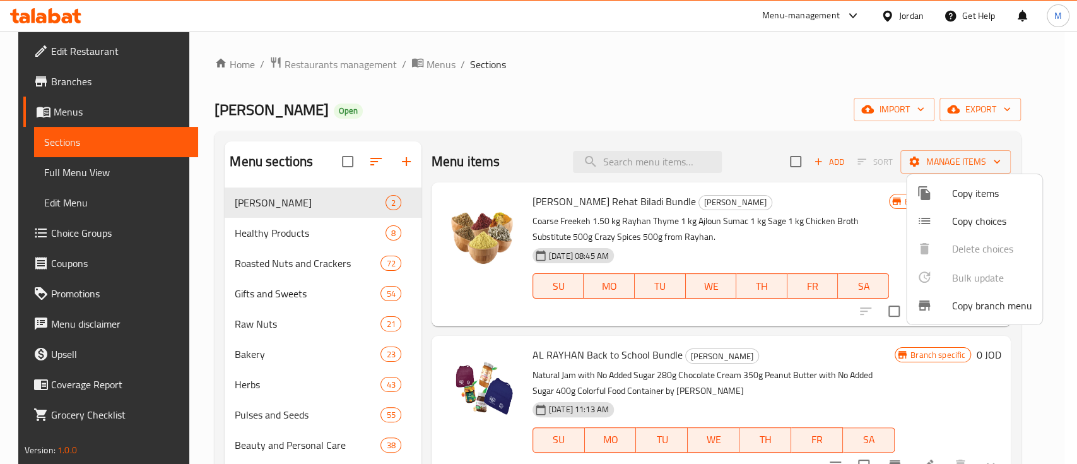
click at [995, 122] on div at bounding box center [538, 232] width 1077 height 464
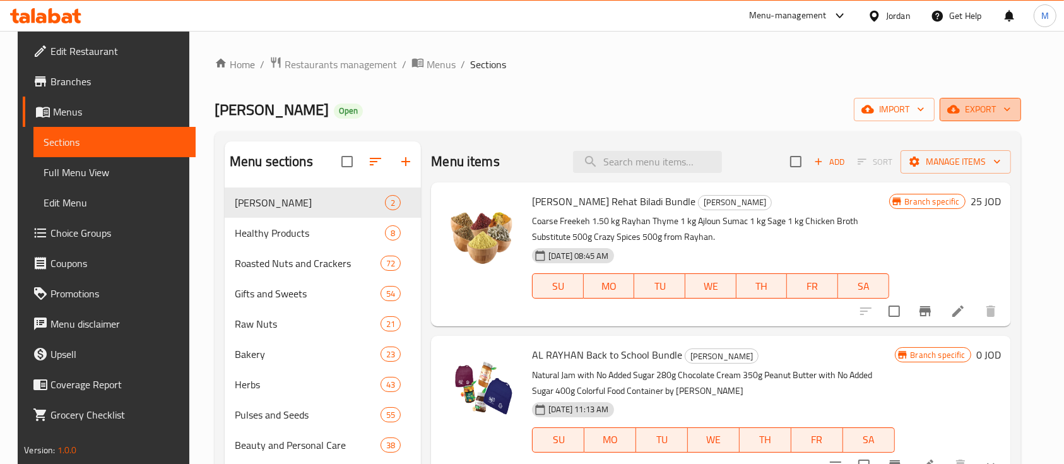
click at [997, 120] on button "export" at bounding box center [979, 109] width 81 height 23
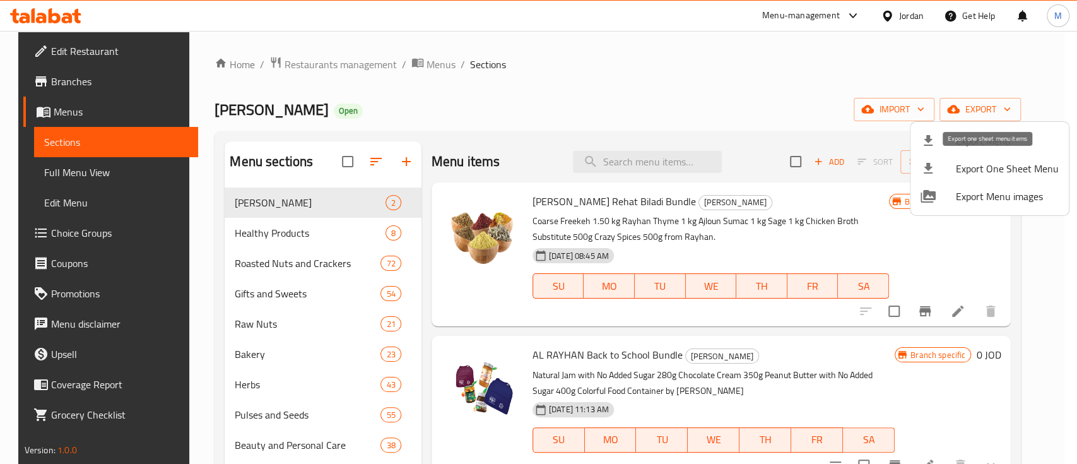
click at [1010, 172] on span "Export One Sheet Menu" at bounding box center [1007, 168] width 103 height 15
